Goal: Transaction & Acquisition: Purchase product/service

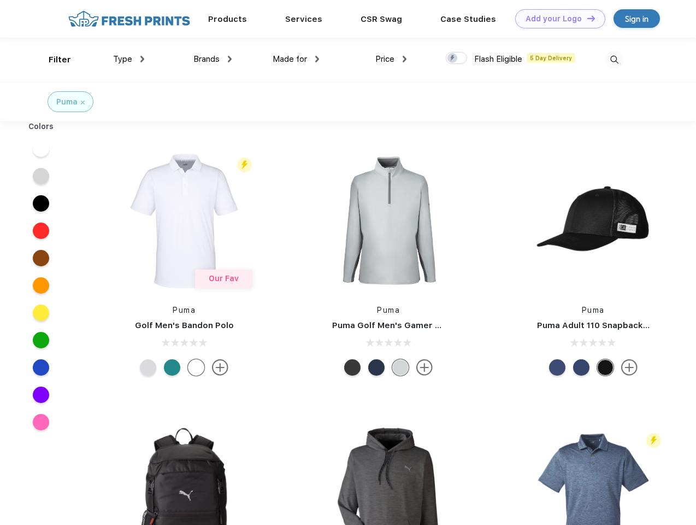
scroll to position [1, 0]
click at [557, 19] on link "Add your Logo Design Tool" at bounding box center [561, 18] width 90 height 19
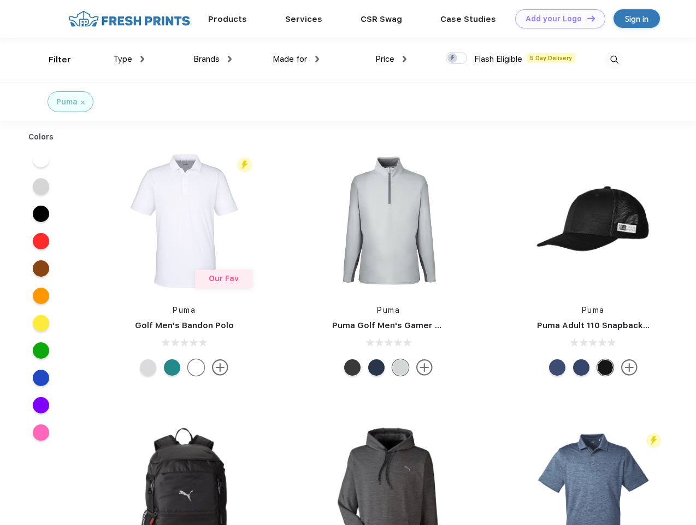
click at [0, 0] on div "Design Tool" at bounding box center [0, 0] width 0 height 0
click at [587, 18] on link "Add your Logo Design Tool" at bounding box center [561, 18] width 90 height 19
click at [52, 60] on div "Filter" at bounding box center [60, 60] width 22 height 13
click at [129, 59] on span "Type" at bounding box center [122, 59] width 19 height 10
click at [213, 59] on span "Brands" at bounding box center [207, 59] width 26 height 10
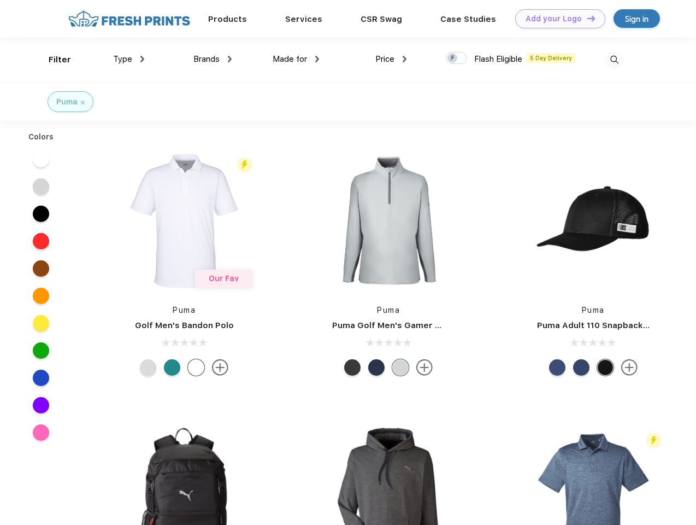
click at [296, 59] on span "Made for" at bounding box center [290, 59] width 34 height 10
click at [391, 59] on span "Price" at bounding box center [385, 59] width 19 height 10
click at [457, 58] on div at bounding box center [456, 58] width 21 height 12
click at [453, 58] on input "checkbox" at bounding box center [449, 54] width 7 height 7
click at [614, 60] on img at bounding box center [615, 60] width 18 height 18
